Goal: Task Accomplishment & Management: Use online tool/utility

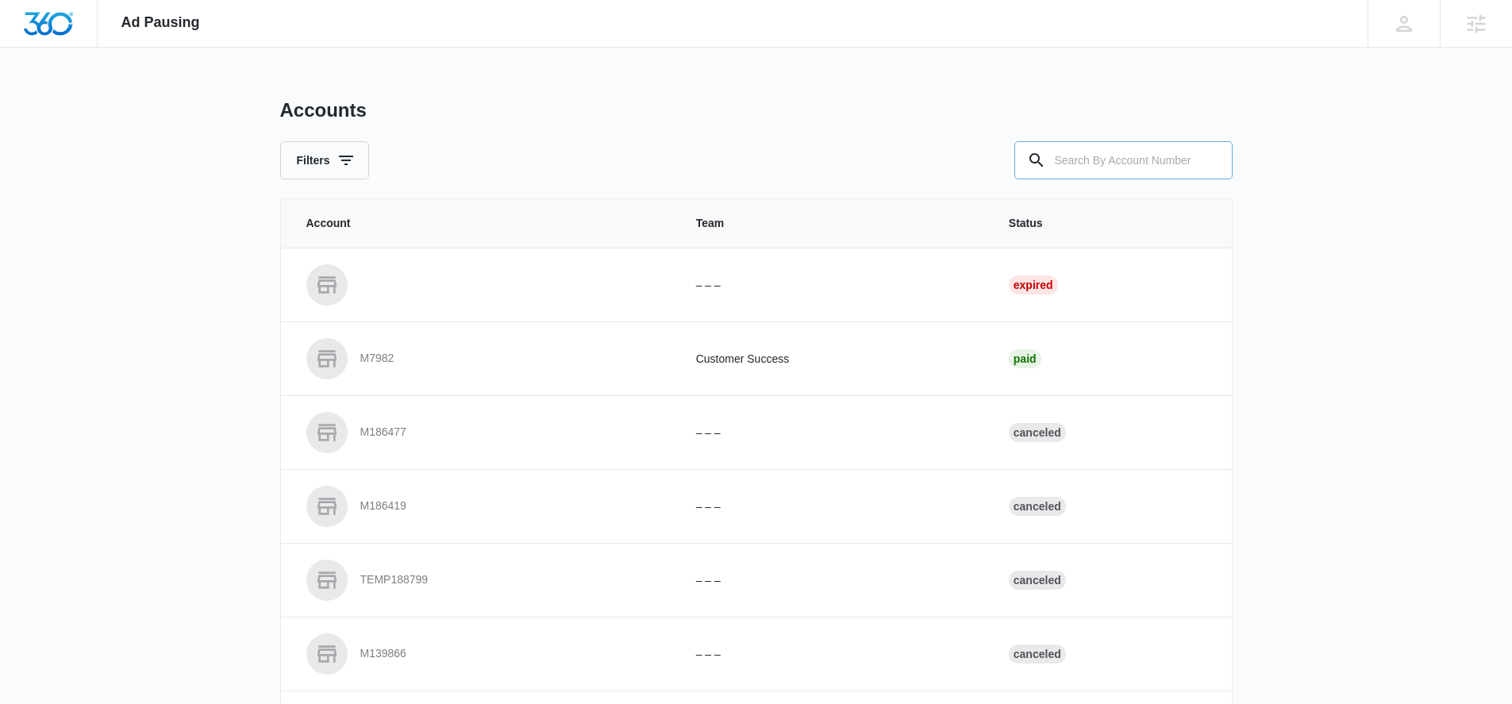
click at [1077, 162] on input "text" at bounding box center [1123, 160] width 218 height 38
paste input "M337209"
type input "M337209"
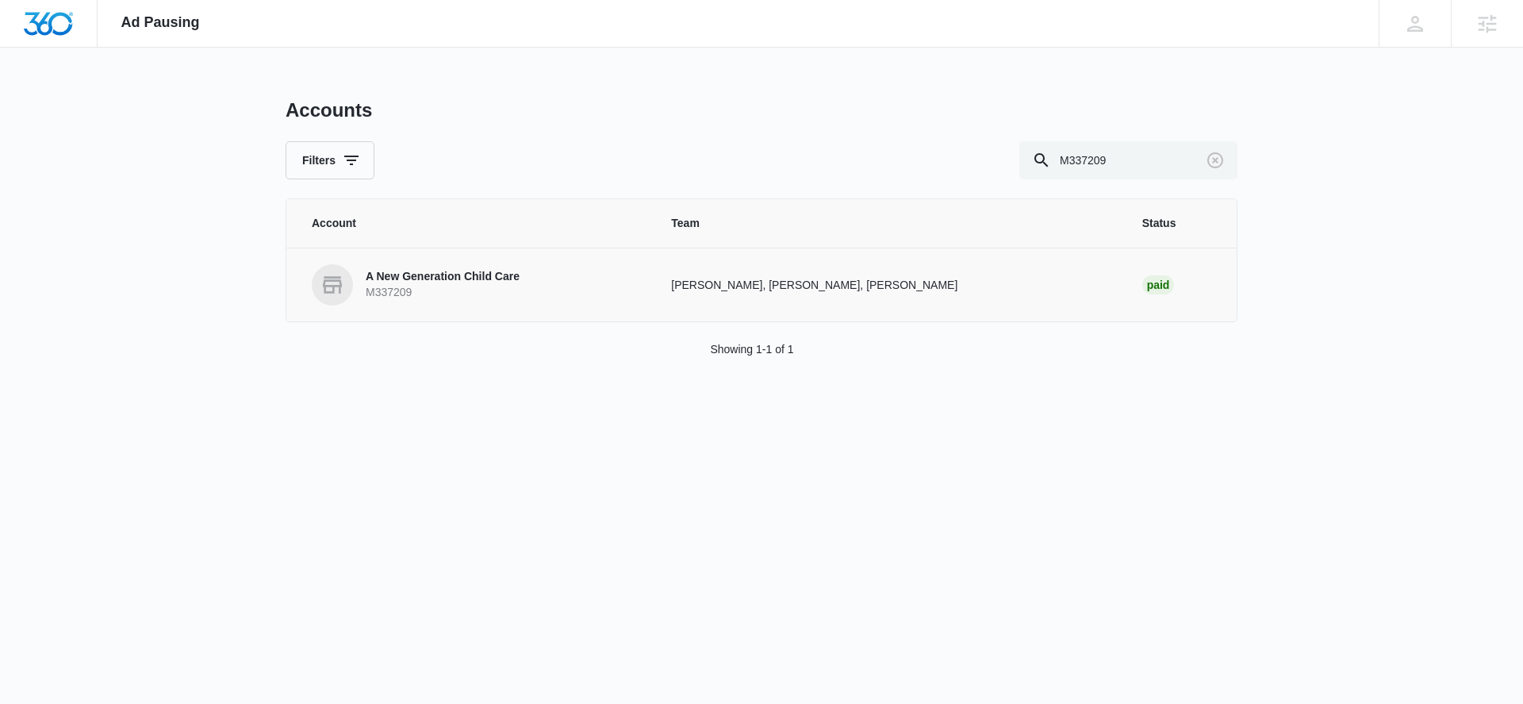
click at [418, 277] on p "A New Generation Child Care" at bounding box center [443, 277] width 154 height 16
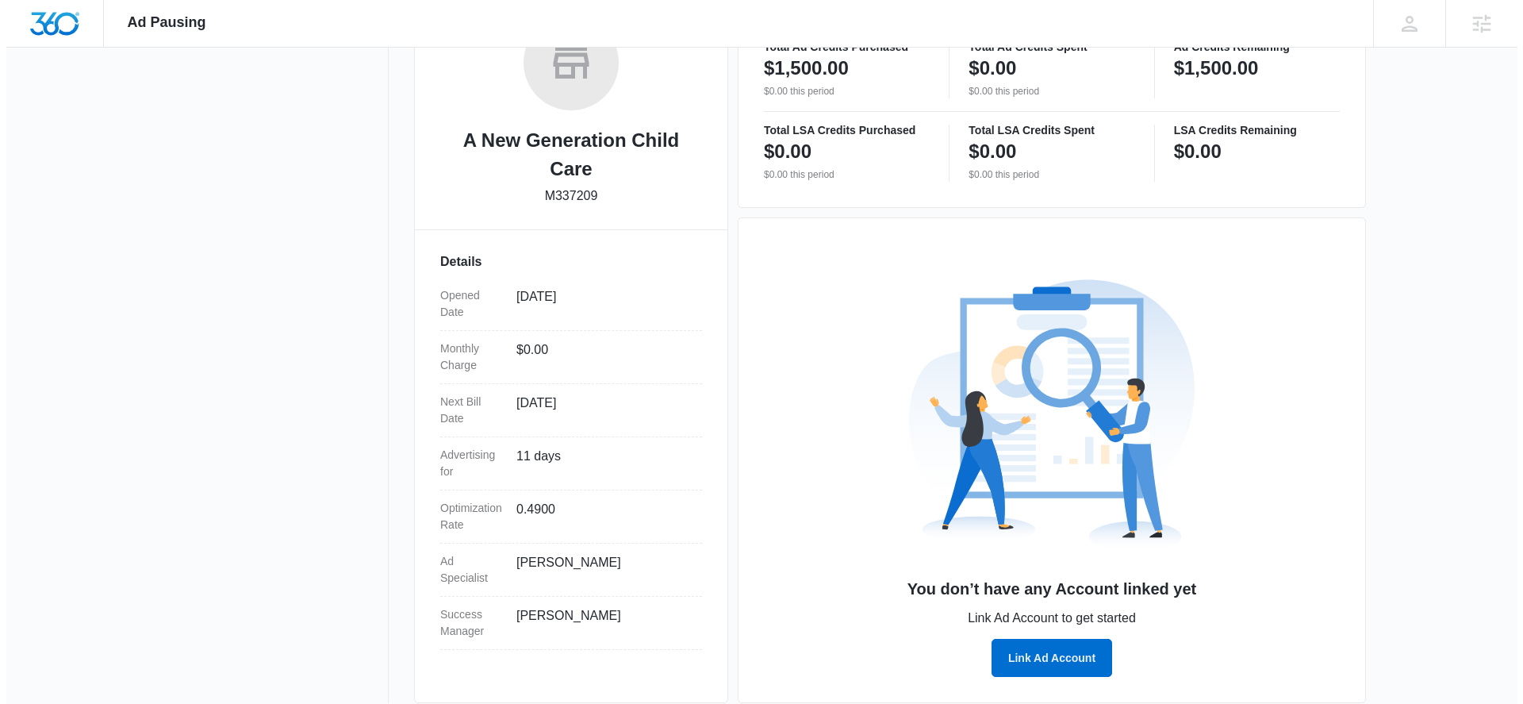
scroll to position [307, 0]
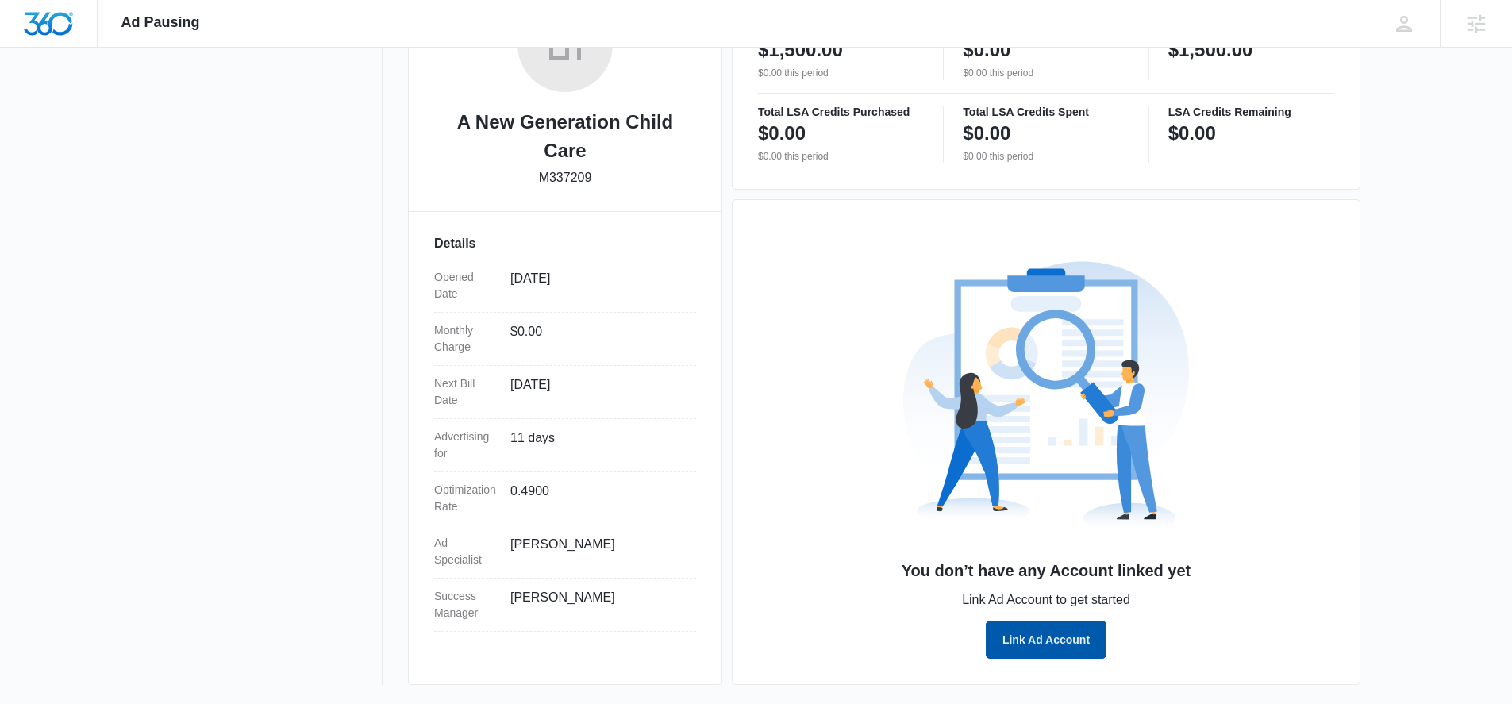
click at [1008, 640] on button "Link Ad Account" at bounding box center [1045, 639] width 121 height 38
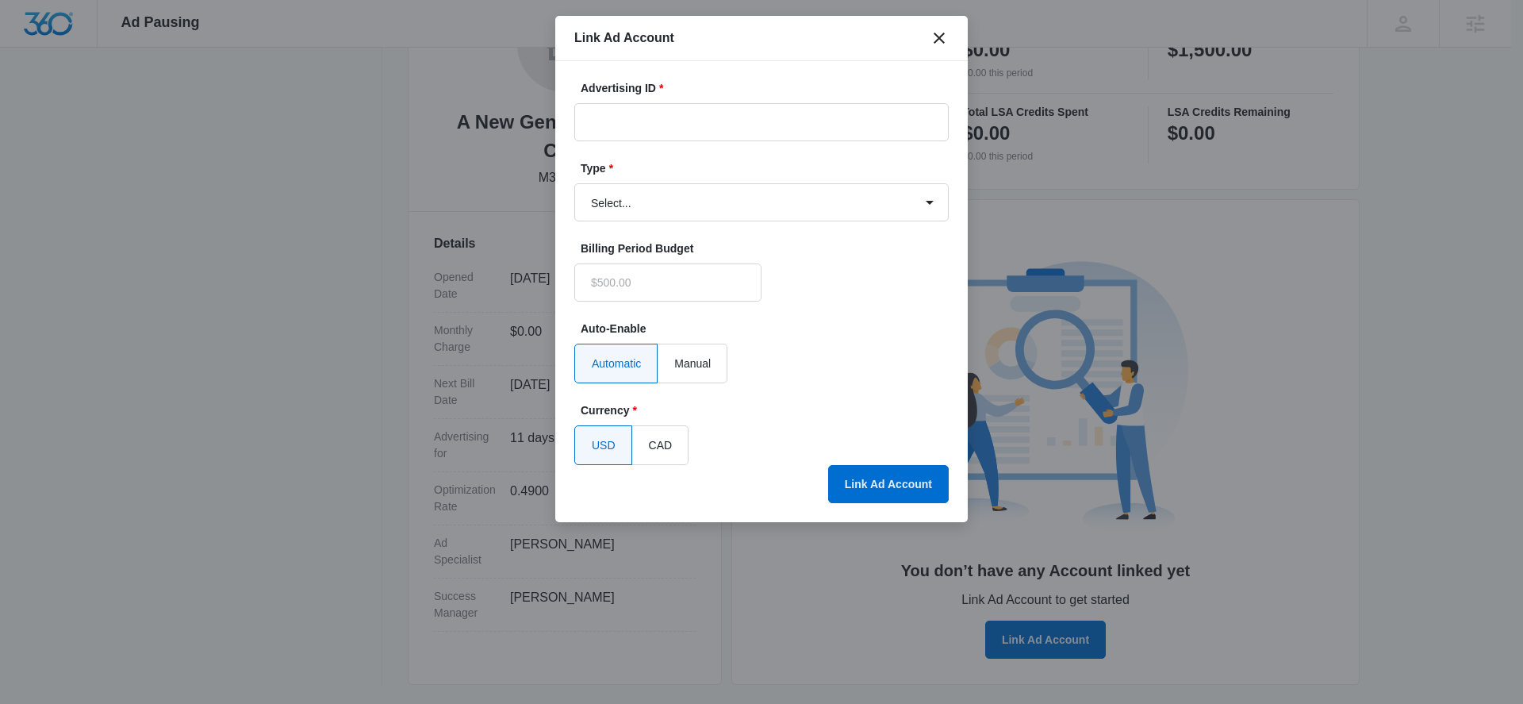
type input "$0.00"
click at [700, 120] on input "Advertising ID *" at bounding box center [761, 122] width 375 height 38
paste input "879-403-2788"
type input "879-403-2788"
click at [752, 206] on select "Select... Bing Ads Facebook Ads Google Ads" at bounding box center [761, 202] width 375 height 38
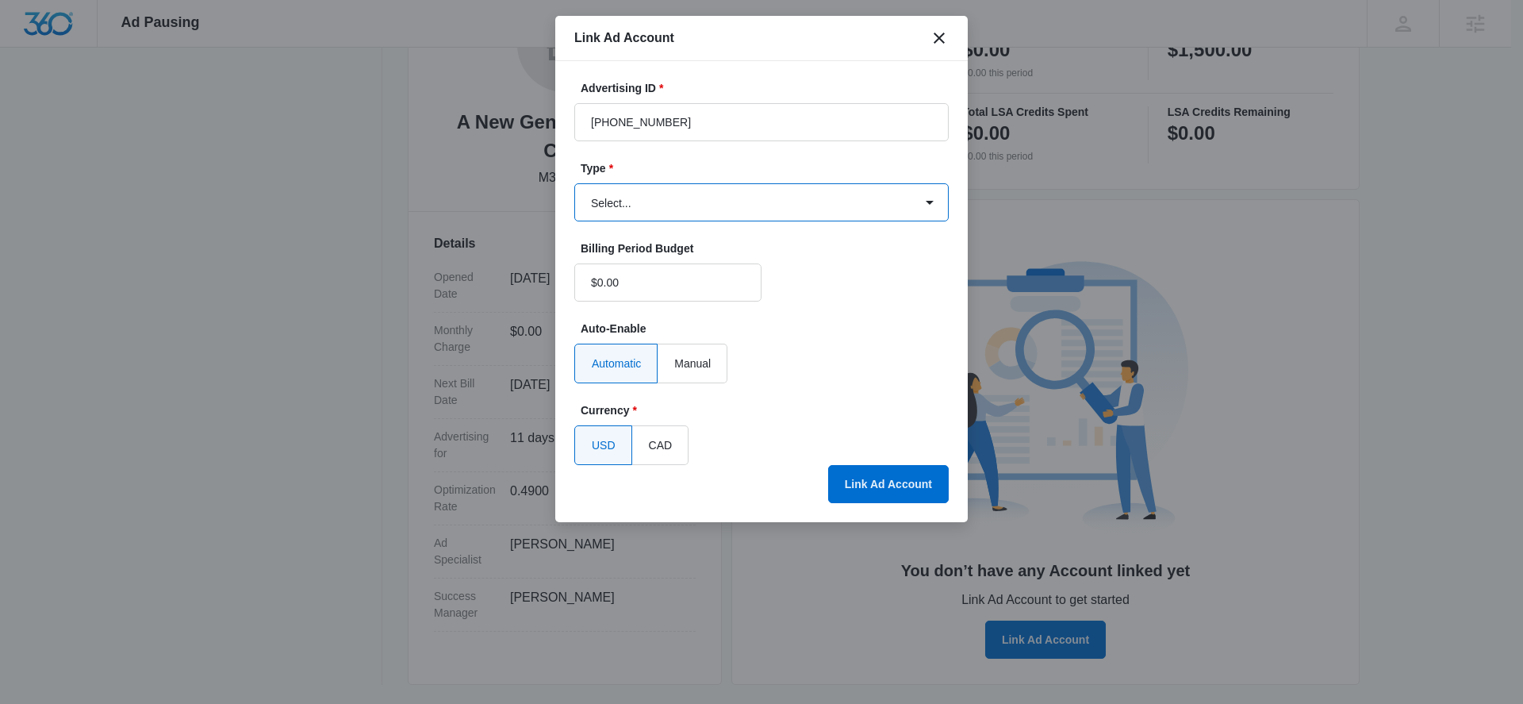
select select "google"
click at [574, 183] on select "Select... Bing Ads Facebook Ads Google Ads" at bounding box center [761, 202] width 375 height 38
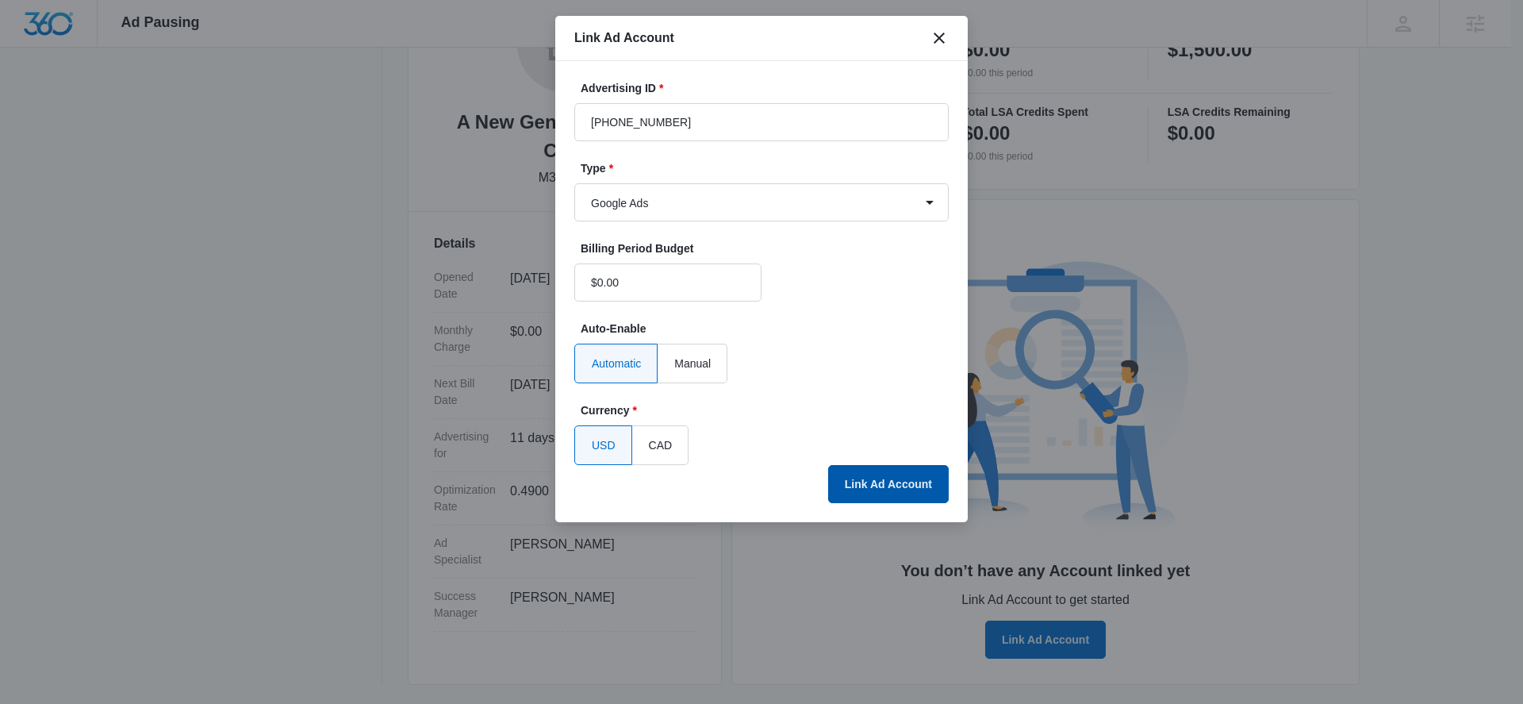
click at [885, 487] on button "Link Ad Account" at bounding box center [888, 484] width 121 height 38
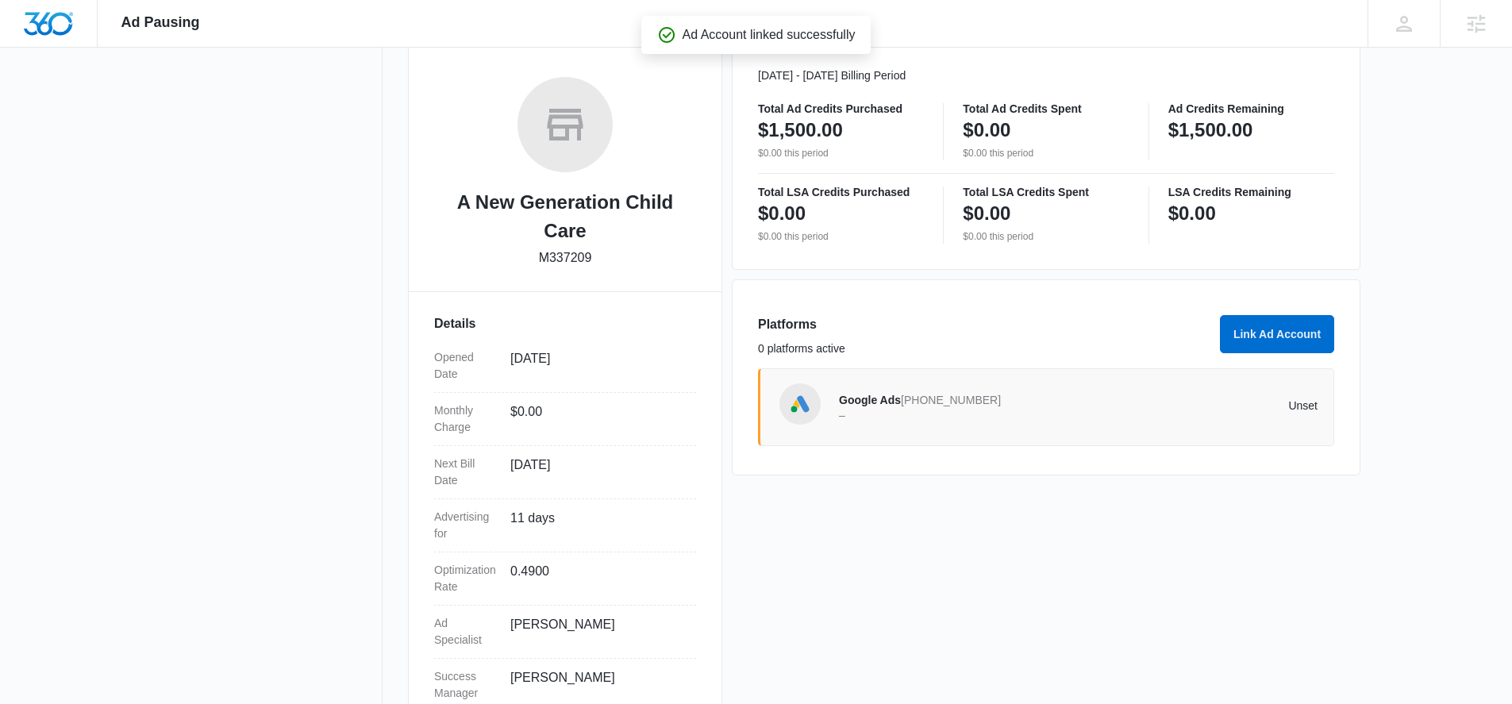
scroll to position [116, 0]
